Goal: Obtain resource: Obtain resource

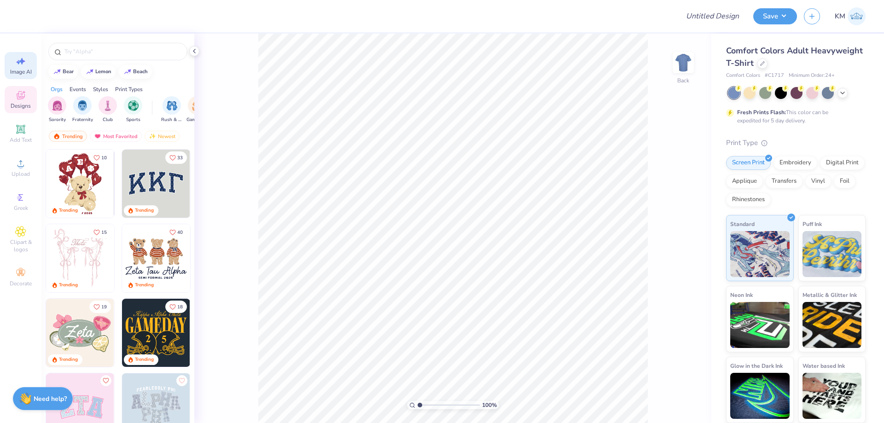
click at [26, 69] on span "Image AI" at bounding box center [21, 71] width 22 height 7
select select "4"
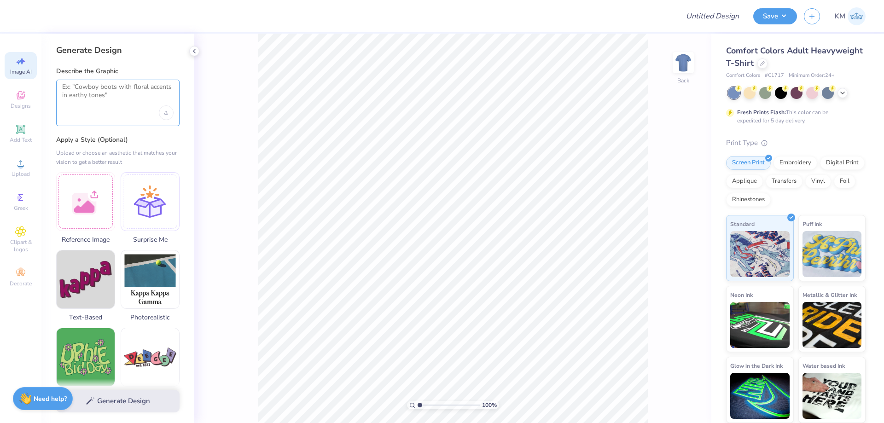
click at [117, 96] on textarea at bounding box center [117, 94] width 111 height 23
type textarea "3 cute bears 4 colors"
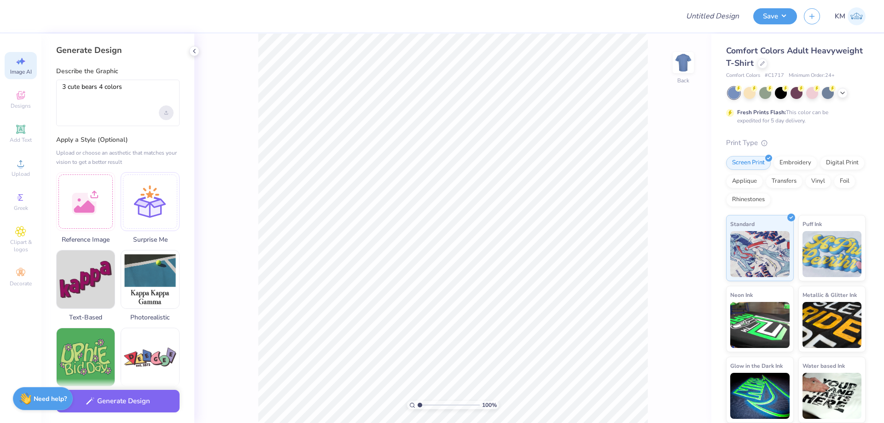
click at [163, 109] on div "Upload image" at bounding box center [166, 112] width 15 height 15
click at [126, 393] on button "Generate Design" at bounding box center [117, 399] width 123 height 23
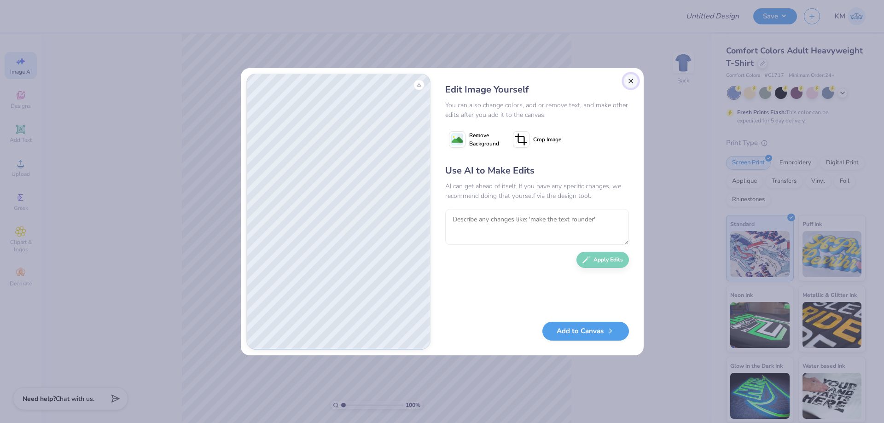
click at [623, 81] on button "Close" at bounding box center [630, 81] width 15 height 15
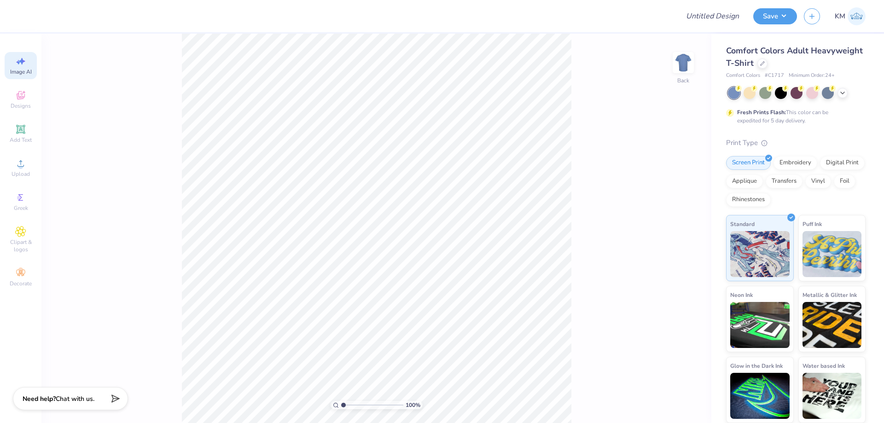
click at [24, 66] on icon at bounding box center [20, 61] width 11 height 11
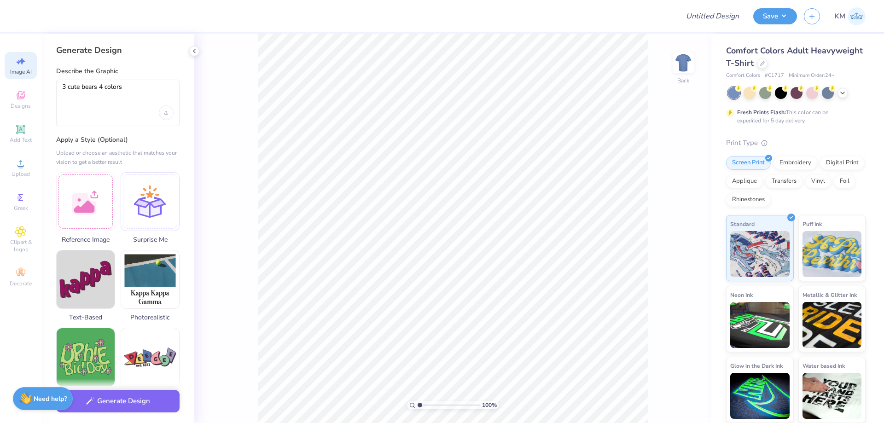
scroll to position [0, 0]
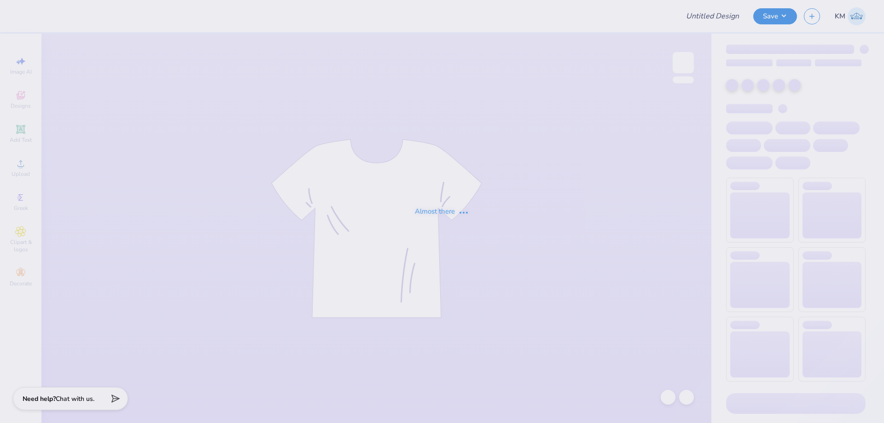
type input "SDT Merch"
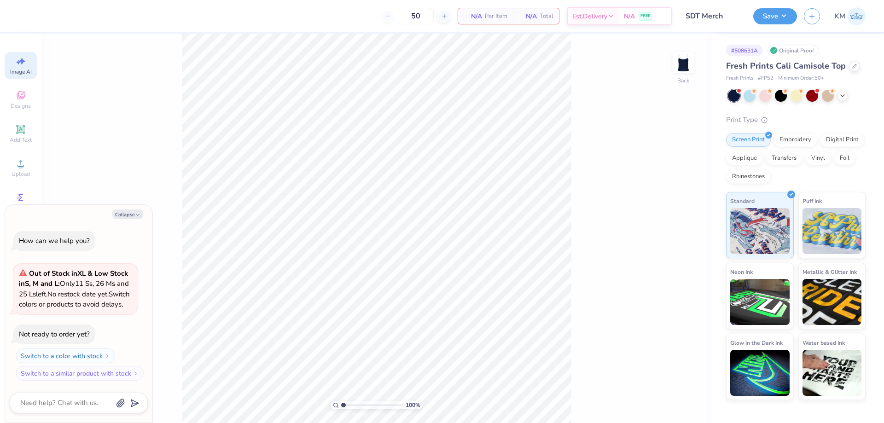
click at [28, 70] on span "Image AI" at bounding box center [21, 71] width 22 height 7
type textarea "x"
select select "4"
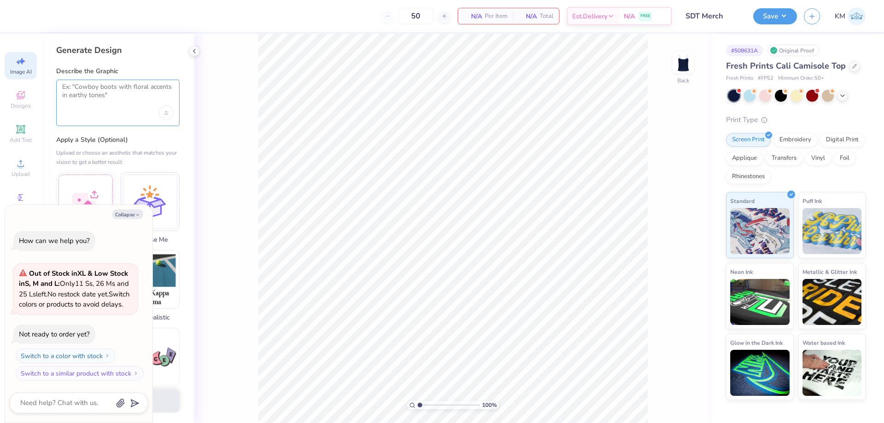
click at [131, 92] on textarea at bounding box center [117, 94] width 111 height 23
click at [127, 209] on button "Collapse" at bounding box center [127, 214] width 31 height 10
type textarea "x"
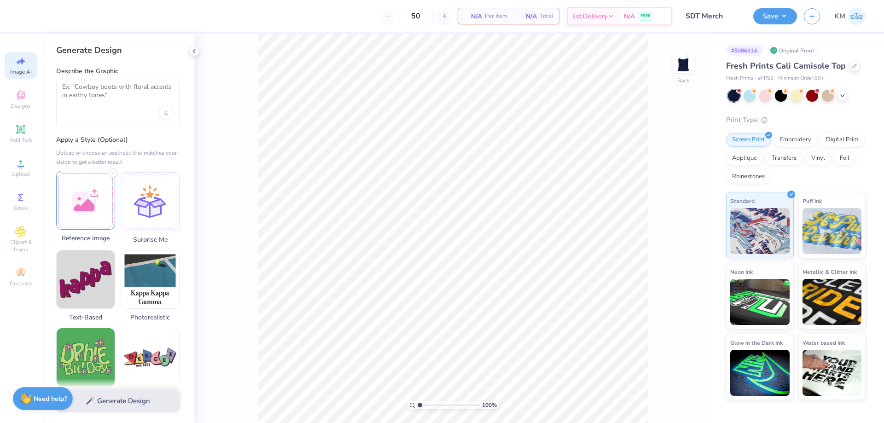
click at [97, 189] on div at bounding box center [85, 200] width 59 height 59
click at [120, 109] on div at bounding box center [117, 103] width 123 height 46
click at [120, 93] on textarea at bounding box center [117, 94] width 111 height 23
click at [87, 90] on textarea at bounding box center [117, 94] width 111 height 23
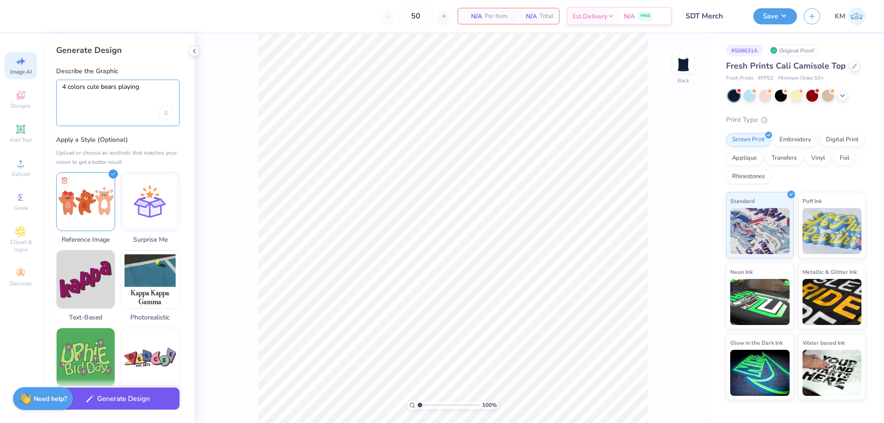
type textarea "4 colors cute bears playing"
click at [110, 396] on button "Generate Design" at bounding box center [117, 399] width 123 height 23
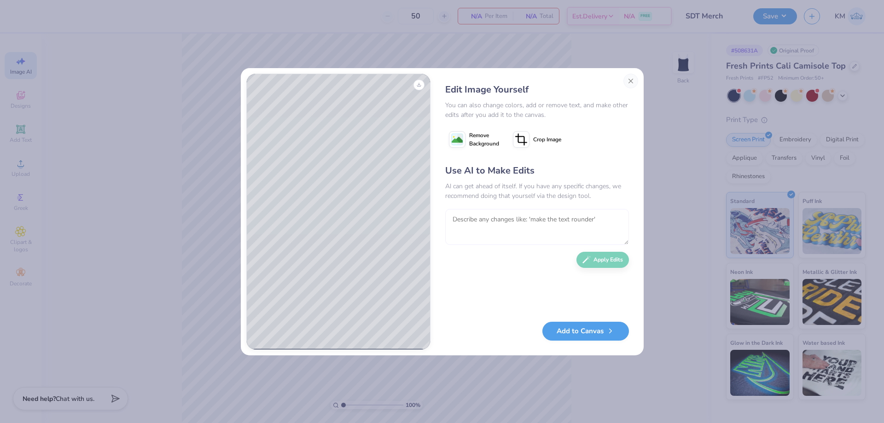
click at [528, 215] on textarea at bounding box center [537, 227] width 184 height 36
type textarea "m"
type textarea "add scarf and ribbon"
click at [592, 256] on button "Apply Edits" at bounding box center [602, 257] width 52 height 16
click at [563, 223] on textarea at bounding box center [537, 227] width 184 height 36
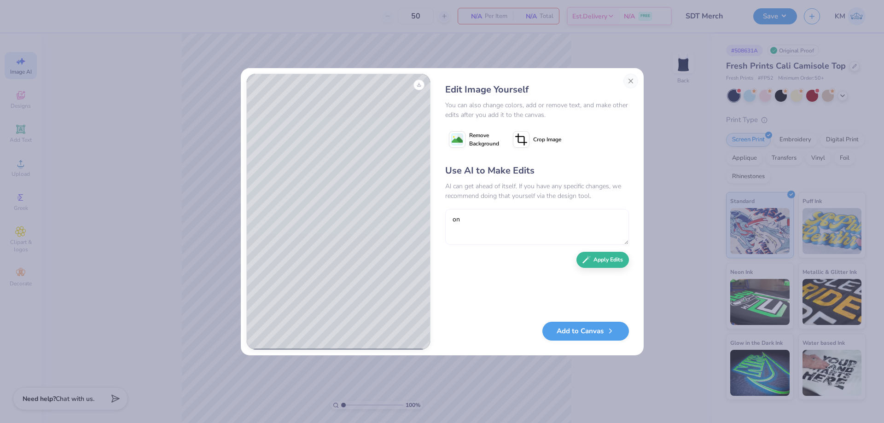
type textarea "o"
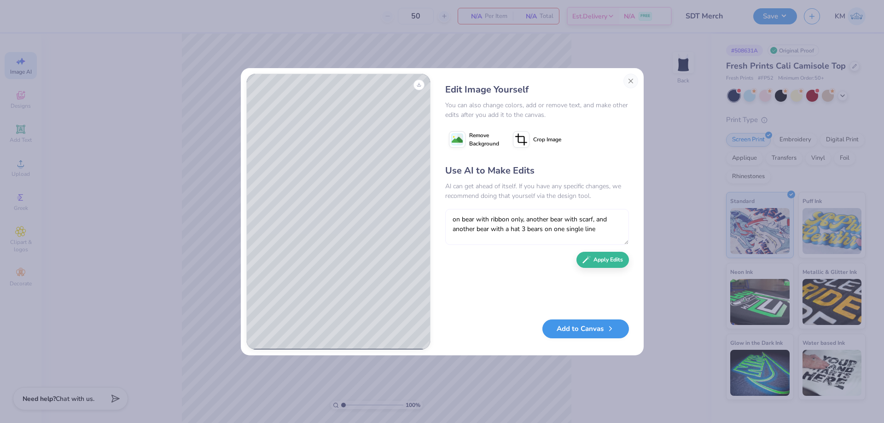
type textarea "on bear with ribbon only, another bear with scarf, and another bear with a hat …"
click at [577, 329] on button "Add to Canvas" at bounding box center [585, 328] width 87 height 19
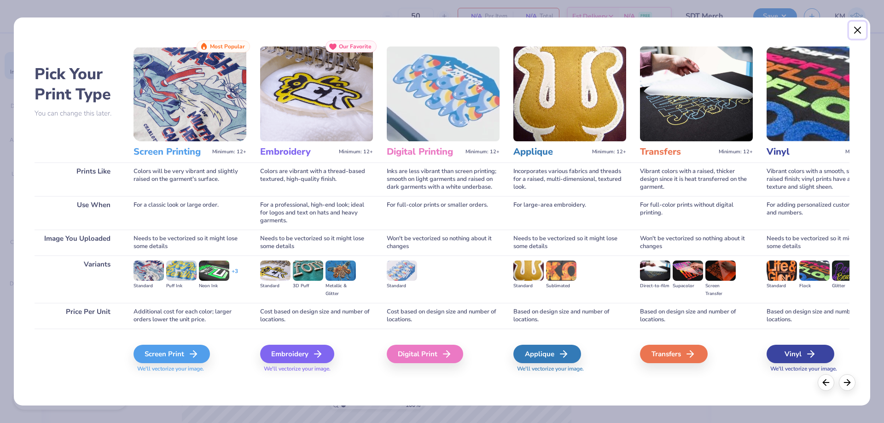
click at [854, 28] on button "Close" at bounding box center [857, 30] width 17 height 17
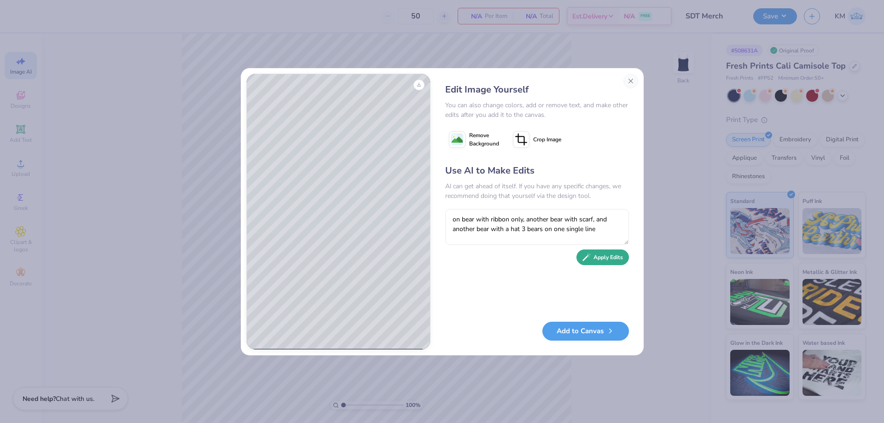
click at [598, 257] on button "Apply Edits" at bounding box center [602, 257] width 52 height 16
click at [529, 217] on textarea at bounding box center [537, 227] width 184 height 36
type textarea "make it 4 colors only, make them playful"
click at [596, 255] on button "Apply Edits" at bounding box center [602, 257] width 52 height 16
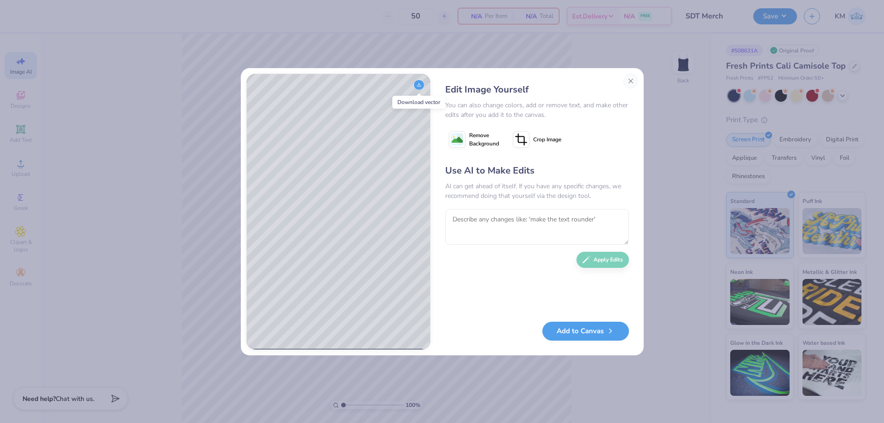
click at [415, 84] on button "Download vector" at bounding box center [418, 85] width 11 height 11
click at [569, 225] on textarea at bounding box center [537, 227] width 184 height 36
type textarea "m"
type textarea "d"
type textarea "different poses"
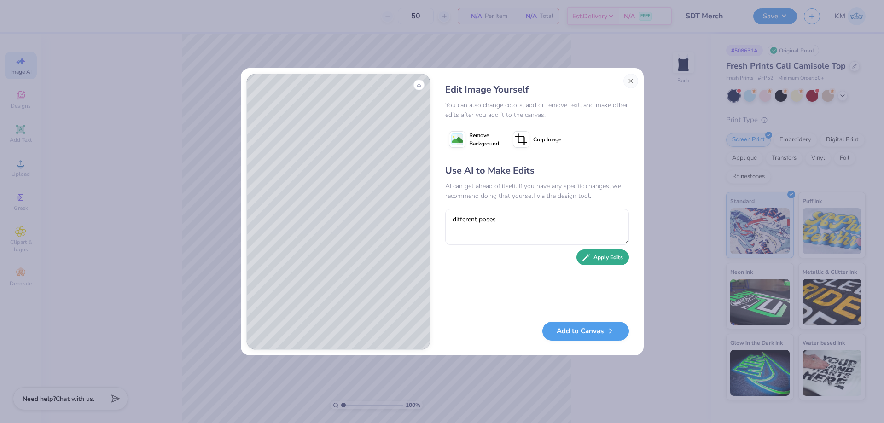
click at [601, 264] on button "Apply Edits" at bounding box center [602, 257] width 52 height 16
click at [467, 216] on textarea at bounding box center [537, 227] width 184 height 36
type textarea "make the bear with ribbon wave while sitting"
click at [615, 267] on div "Use AI to Make Edits AI can get ahead of itself. If you have any specific chang…" at bounding box center [537, 238] width 184 height 149
click at [618, 257] on button "Apply Edits" at bounding box center [602, 257] width 52 height 16
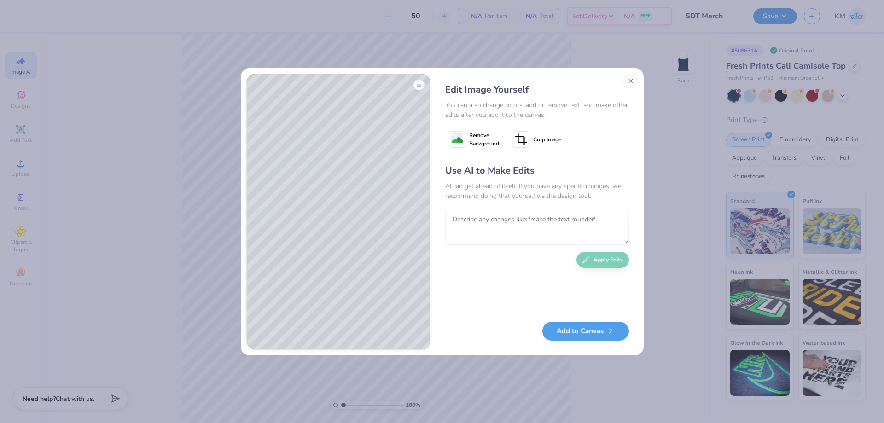
click at [521, 223] on textarea at bounding box center [537, 227] width 184 height 36
type textarea "make it 4 colors and clean rough edges"
click at [582, 261] on icon "button" at bounding box center [586, 257] width 8 height 8
click at [484, 215] on textarea at bounding box center [537, 227] width 184 height 36
click at [416, 84] on button "Download vector" at bounding box center [418, 85] width 11 height 11
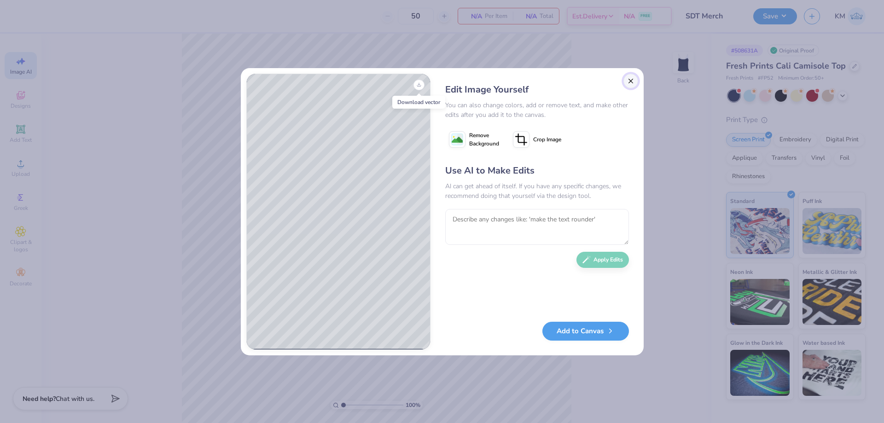
click at [629, 77] on button "Close" at bounding box center [630, 81] width 15 height 15
